Goal: Information Seeking & Learning: Learn about a topic

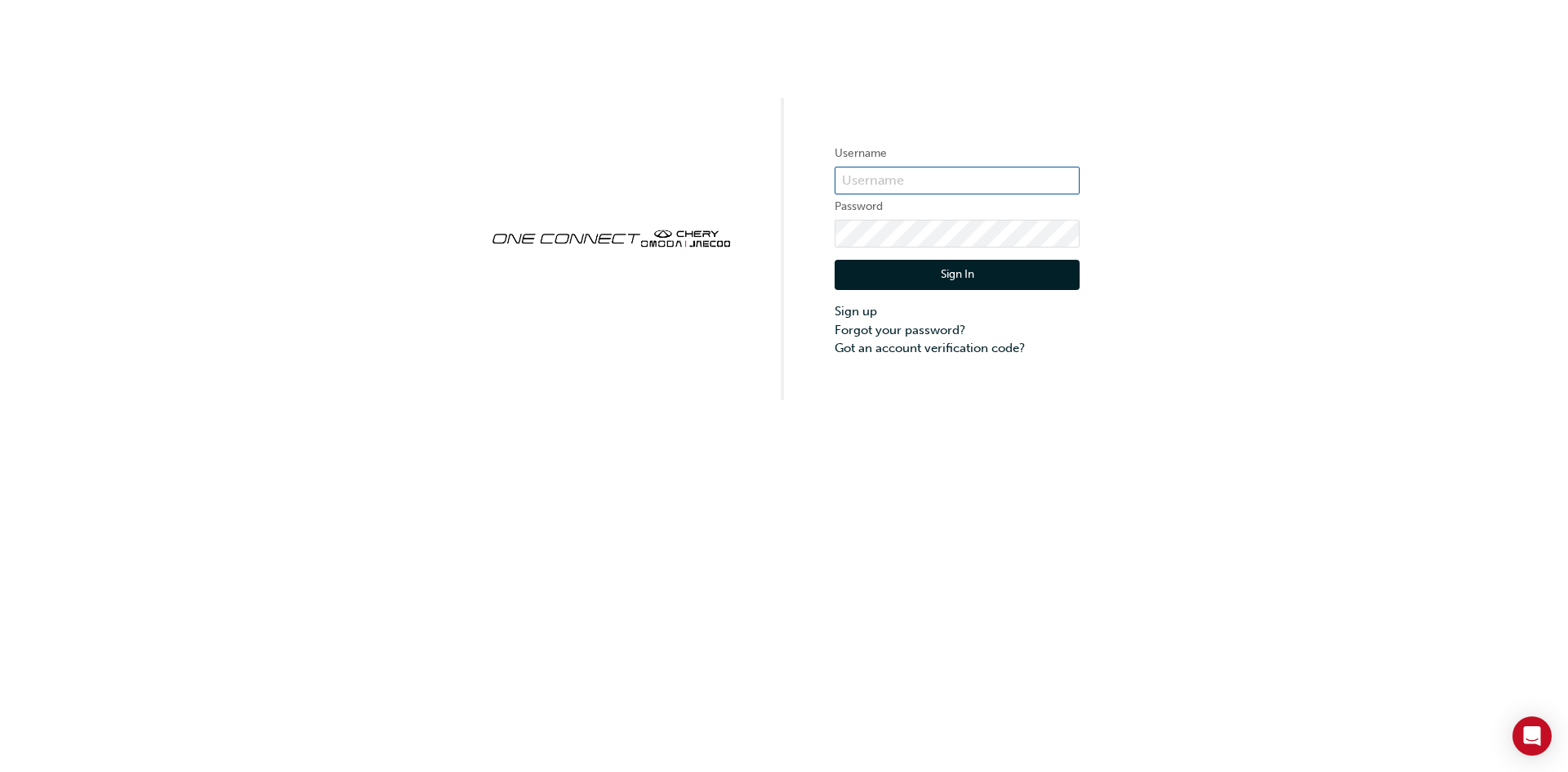
type input "ONE00164"
click at [942, 283] on button "Sign In" at bounding box center [957, 275] width 245 height 31
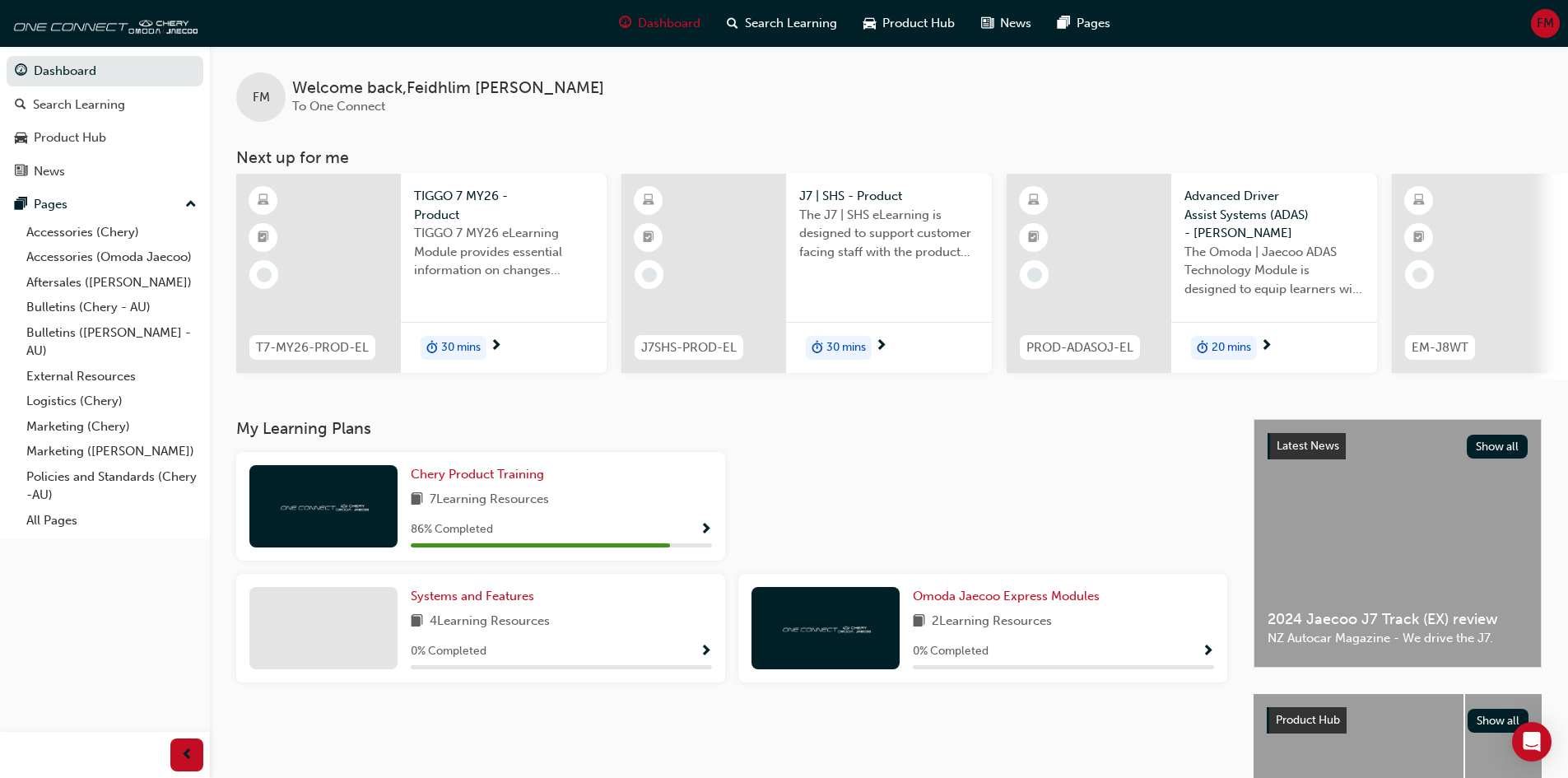
click at [709, 528] on span "Show Progress" at bounding box center [706, 530] width 12 height 15
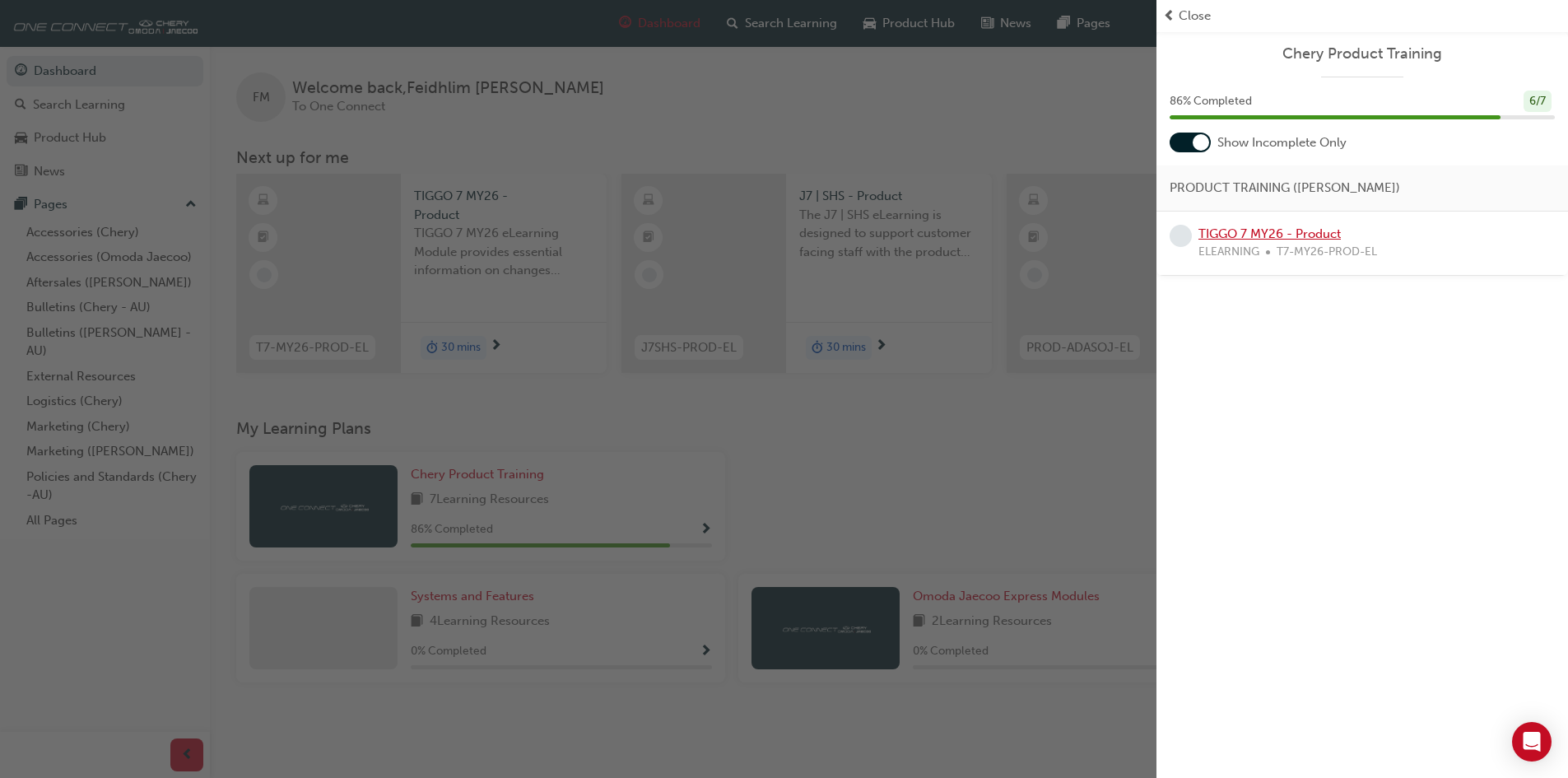
click at [1304, 234] on link "TIGGO 7 MY26 - Product" at bounding box center [1270, 233] width 142 height 15
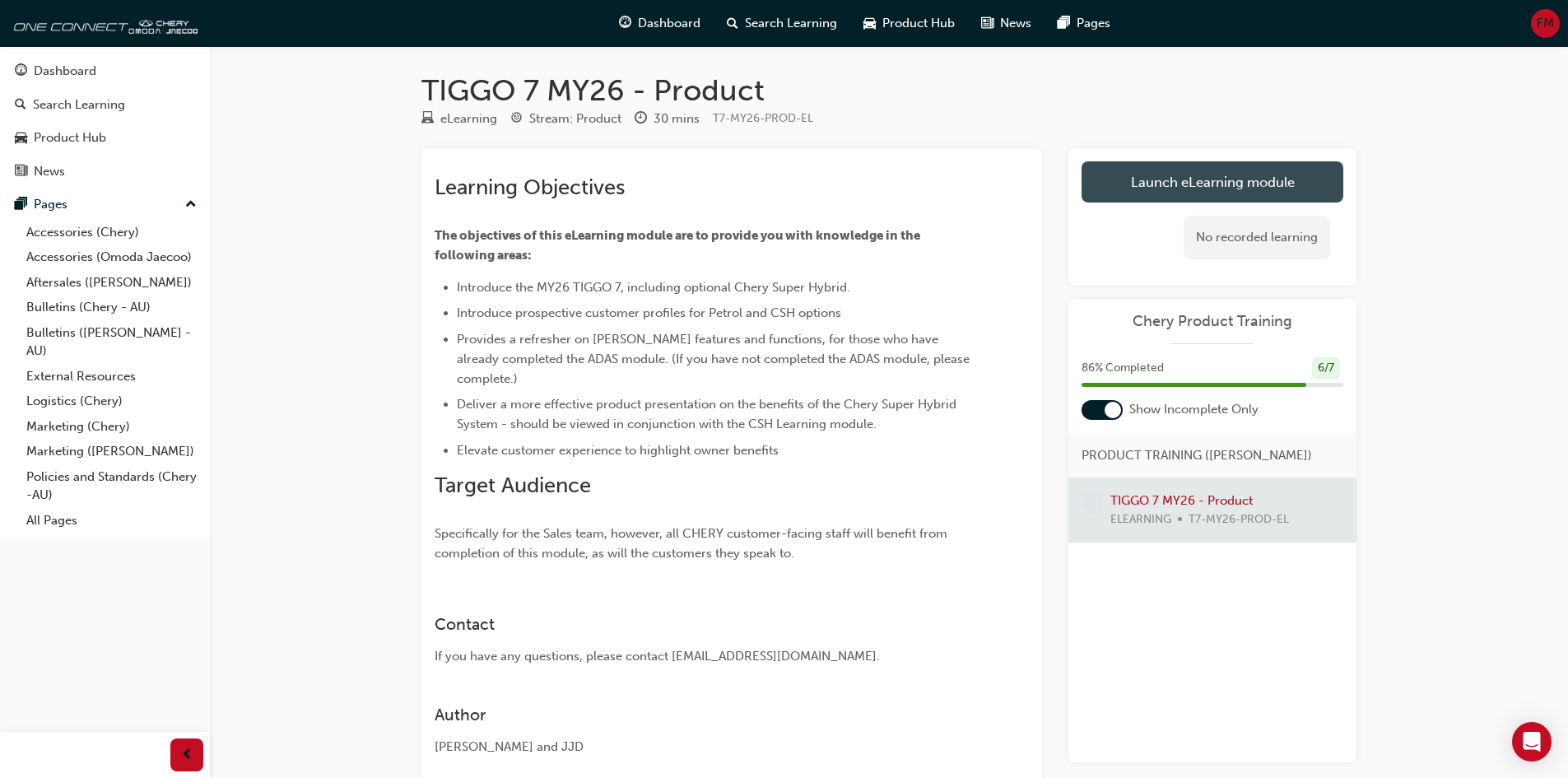
click at [1173, 178] on link "Launch eLearning module" at bounding box center [1212, 181] width 262 height 41
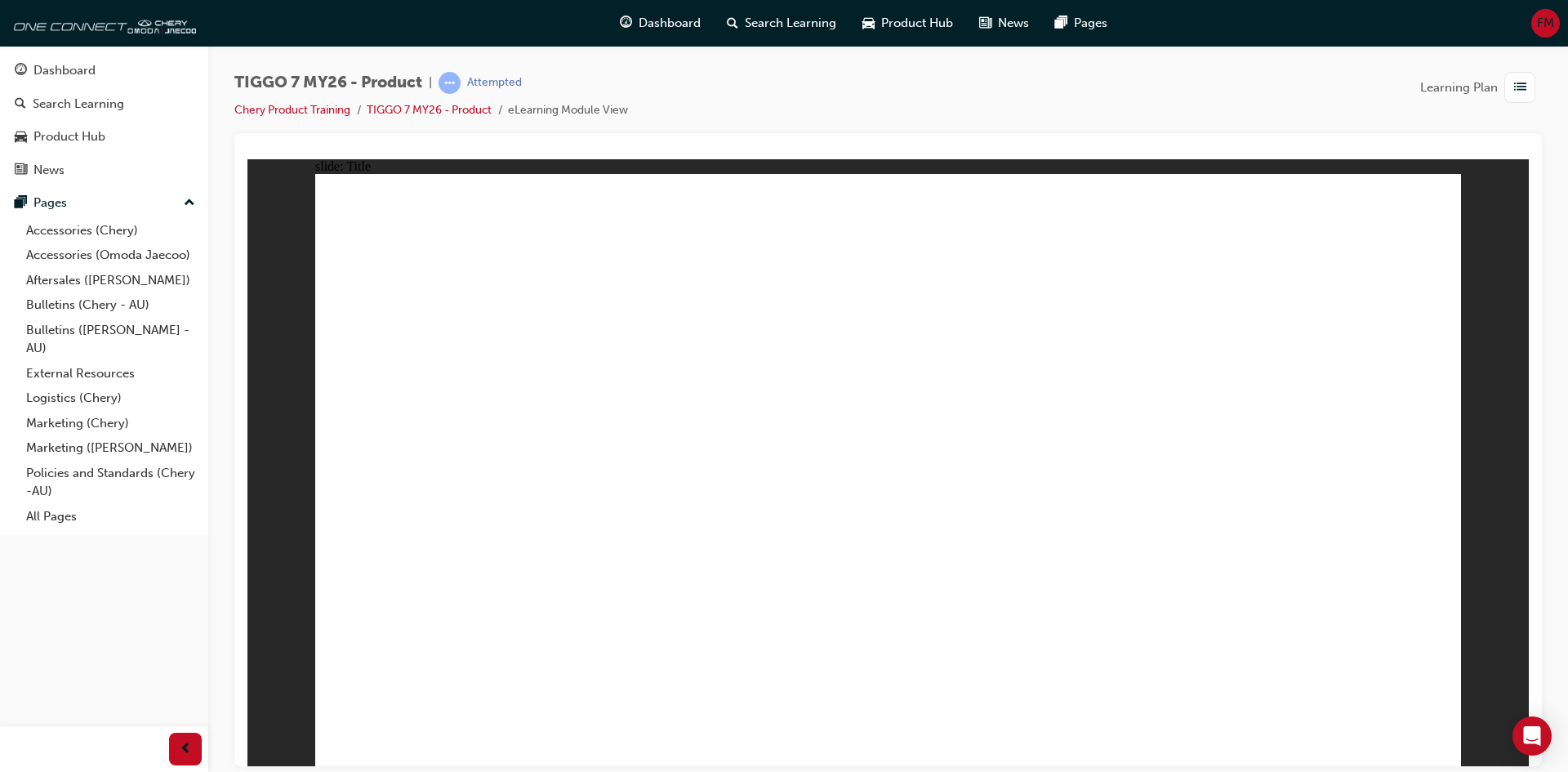
click at [1538, 285] on div at bounding box center [887, 449] width 1307 height 633
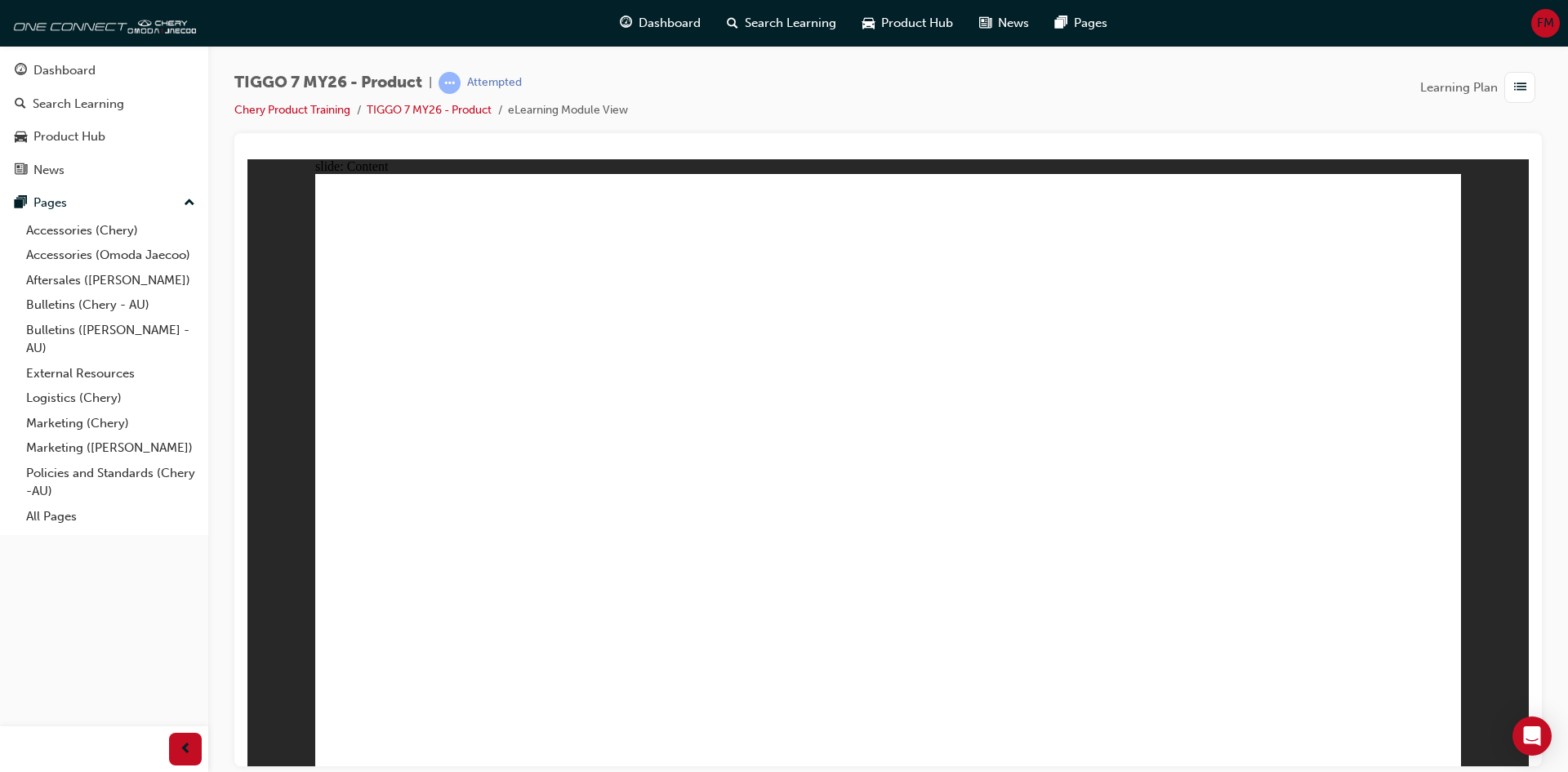
drag, startPoint x: 1430, startPoint y: 726, endPoint x: 1432, endPoint y: 744, distance: 18.1
